Goal: Task Accomplishment & Management: Manage account settings

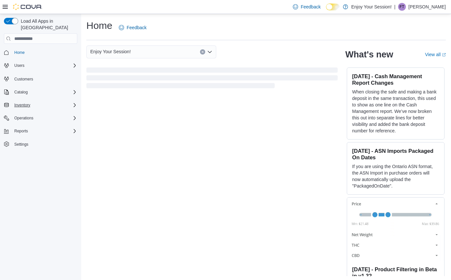
click at [38, 101] on div "Inventory" at bounding box center [45, 105] width 66 height 8
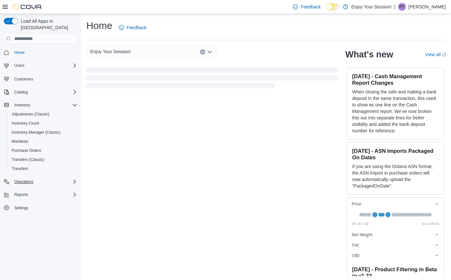
click at [68, 178] on div "Operations" at bounding box center [45, 182] width 66 height 8
click at [36, 188] on span "Cash Management" at bounding box center [28, 190] width 33 height 5
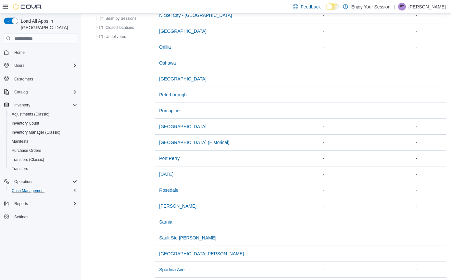
scroll to position [641, 0]
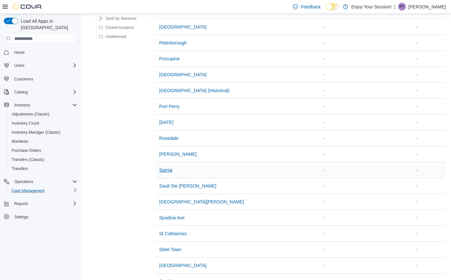
click at [167, 173] on span "Sarnia" at bounding box center [165, 170] width 13 height 6
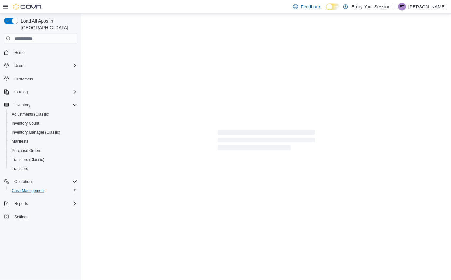
scroll to position [21, 0]
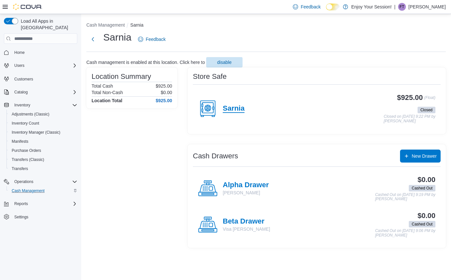
click at [232, 105] on h4 "Sarnia" at bounding box center [234, 109] width 22 height 8
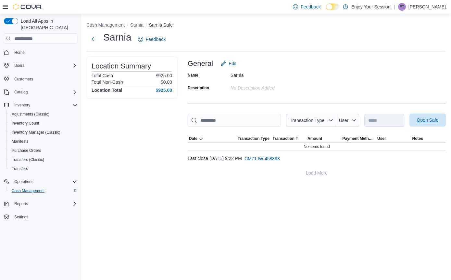
click at [427, 117] on span "Open Safe" at bounding box center [428, 120] width 22 height 6
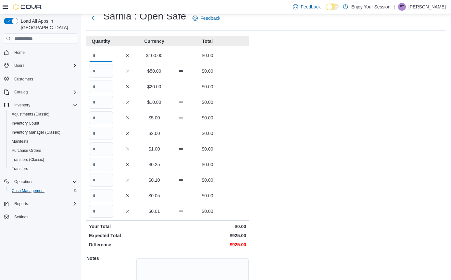
click at [96, 57] on input "Quantity" at bounding box center [101, 55] width 24 height 13
click at [96, 55] on input "*" at bounding box center [101, 55] width 24 height 13
type input "*"
click at [103, 89] on input "Quantity" at bounding box center [101, 86] width 24 height 13
type input "*"
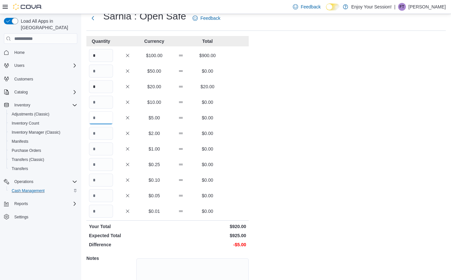
click at [100, 120] on input "Quantity" at bounding box center [101, 117] width 24 height 13
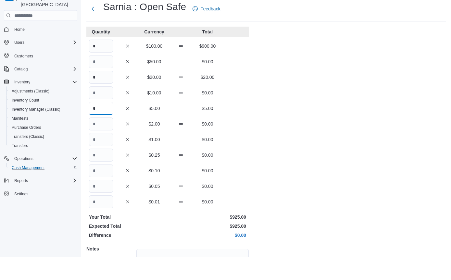
scroll to position [73, 0]
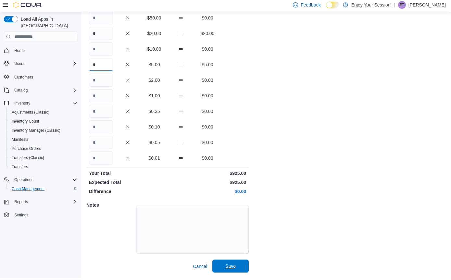
type input "*"
click at [235, 266] on span "Save" at bounding box center [230, 268] width 10 height 6
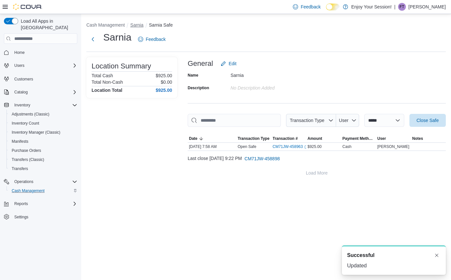
click at [134, 28] on button "Sarnia" at bounding box center [136, 24] width 13 height 5
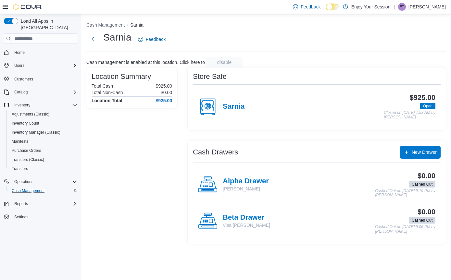
click at [259, 182] on h4 "Alpha Drawer" at bounding box center [246, 181] width 46 height 8
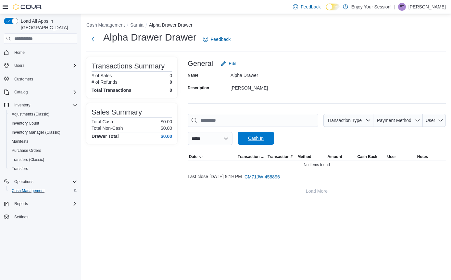
click at [268, 143] on span "Cash In" at bounding box center [256, 138] width 29 height 13
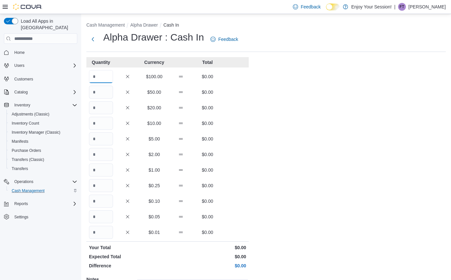
click at [97, 78] on input "Quantity" at bounding box center [101, 76] width 24 height 13
type input "*"
click at [341, 107] on div "Cash Management Alpha Drawer Cash In Alpha Drawer : Cash In Feedback Quantity C…" at bounding box center [266, 183] width 370 height 339
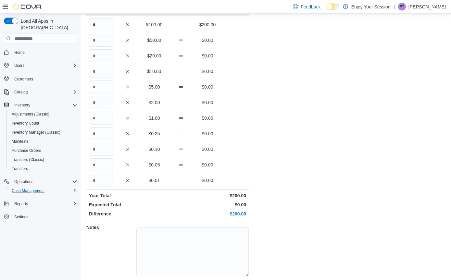
scroll to position [52, 0]
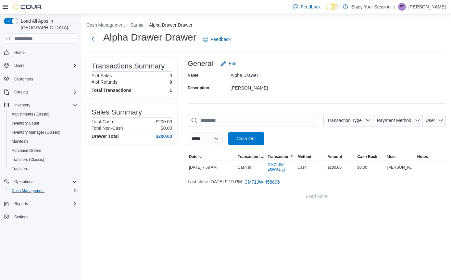
click at [138, 26] on button "Sarnia" at bounding box center [136, 24] width 13 height 5
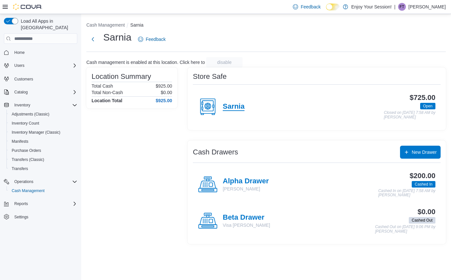
click at [233, 108] on h4 "Sarnia" at bounding box center [234, 107] width 22 height 8
